Goal: Check status

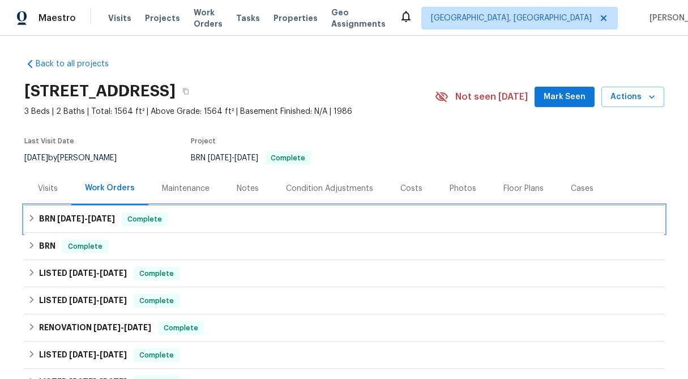
click at [34, 219] on icon at bounding box center [32, 218] width 8 height 8
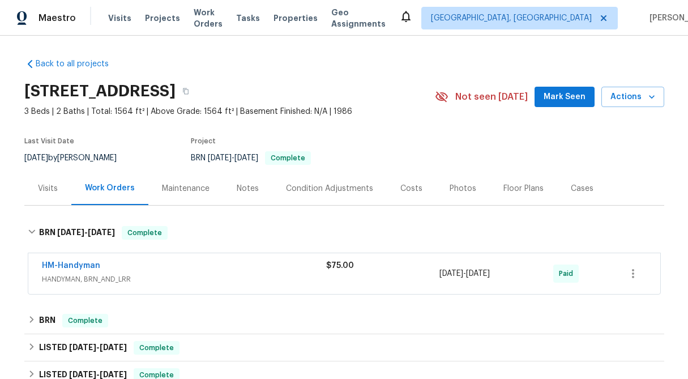
click at [348, 271] on div "$75.00" at bounding box center [383, 265] width 114 height 11
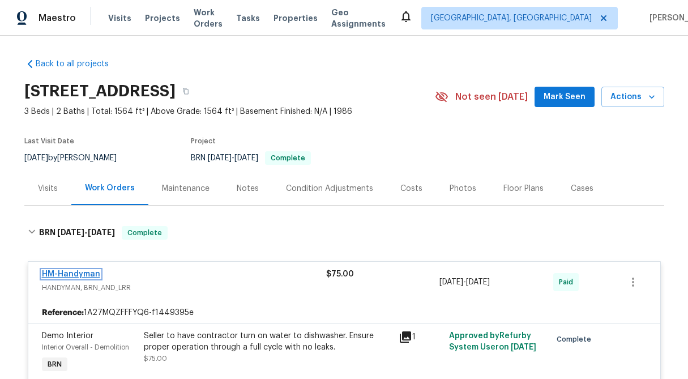
click at [67, 275] on link "HM-Handyman" at bounding box center [71, 274] width 58 height 8
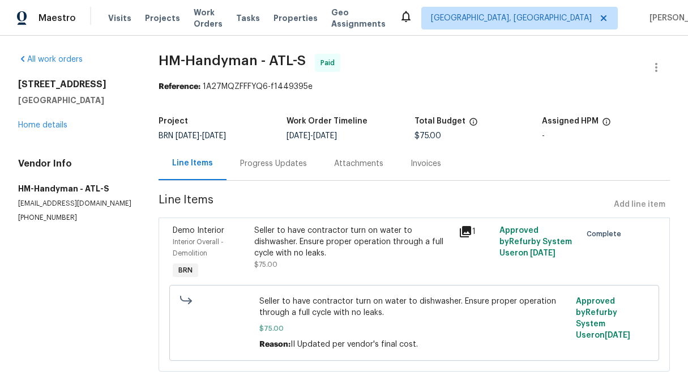
click at [277, 165] on div "Progress Updates" at bounding box center [273, 163] width 67 height 11
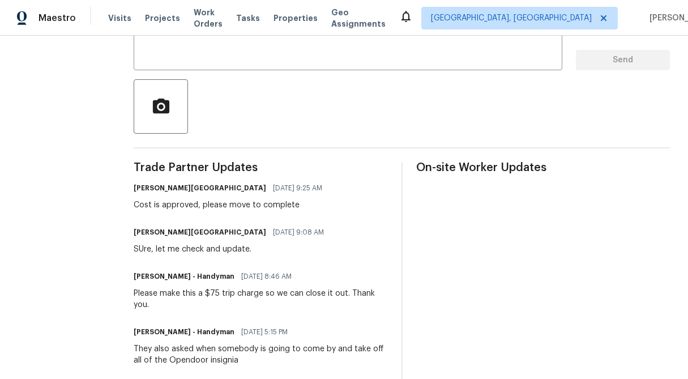
scroll to position [224, 0]
